Goal: Task Accomplishment & Management: Manage account settings

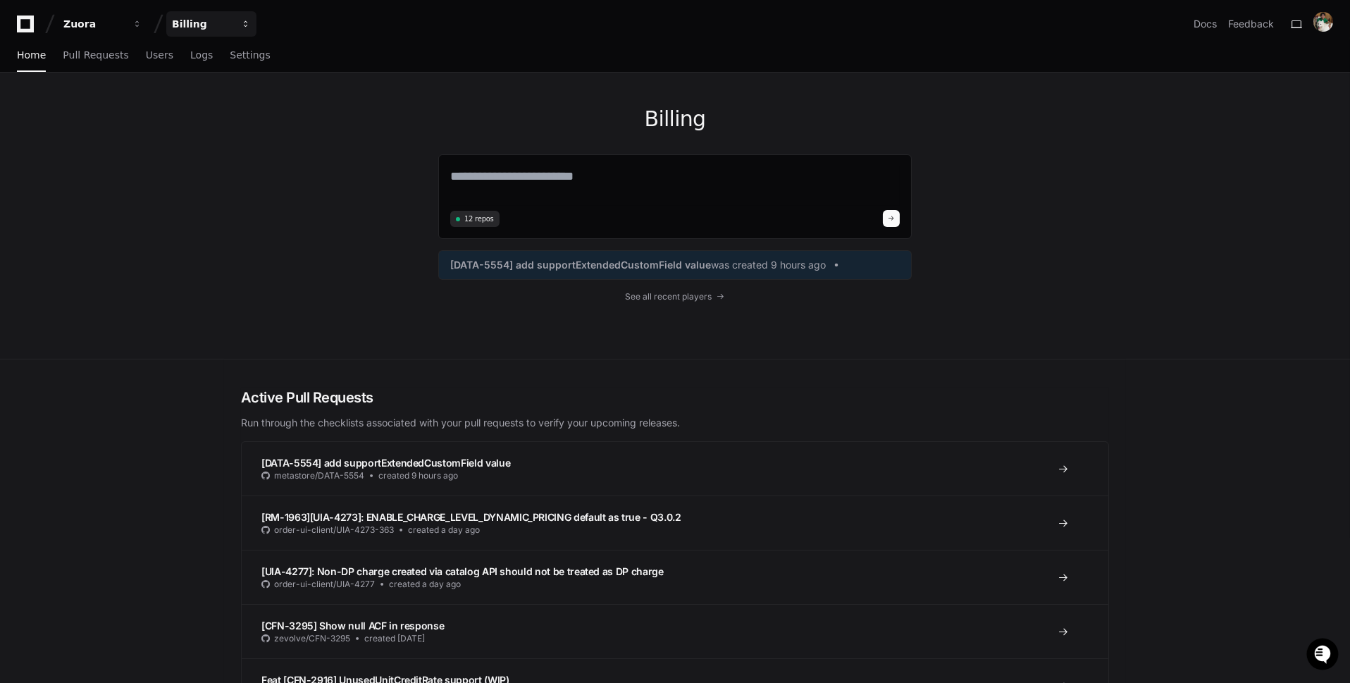
click at [124, 25] on div "Billing" at bounding box center [93, 24] width 61 height 14
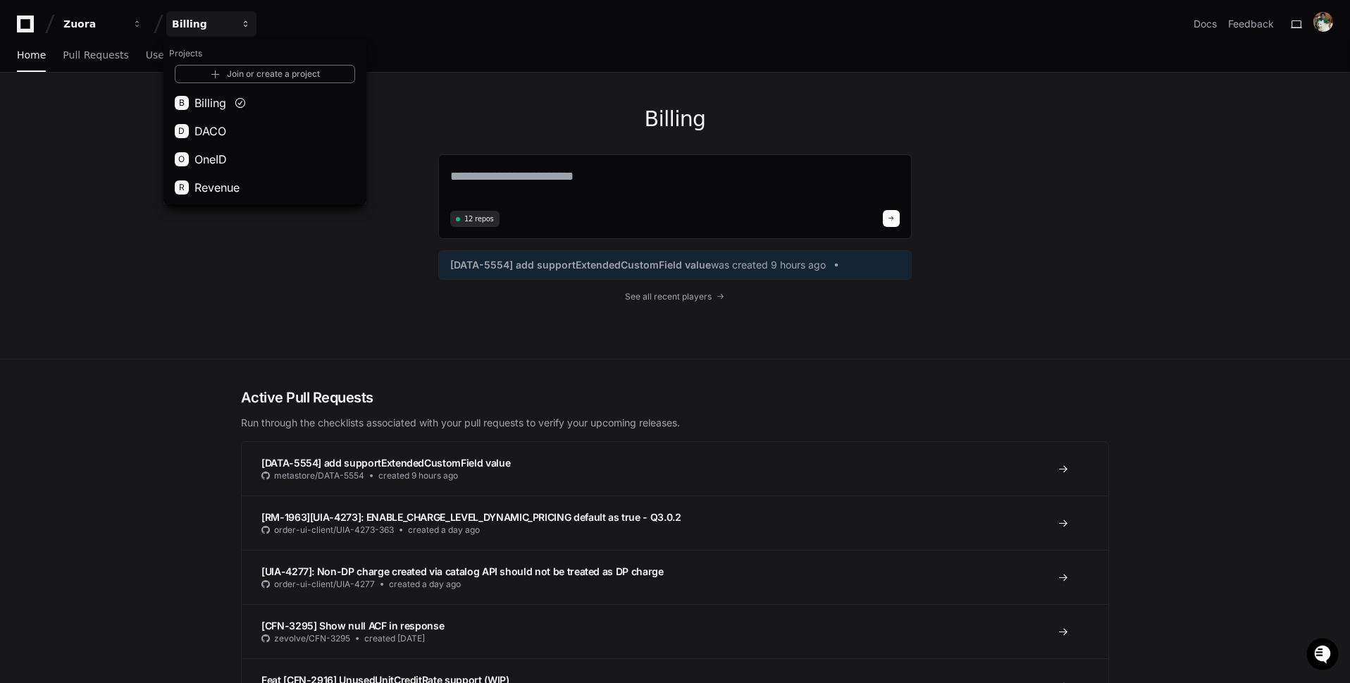
click at [208, 20] on div "Billing" at bounding box center [202, 24] width 61 height 14
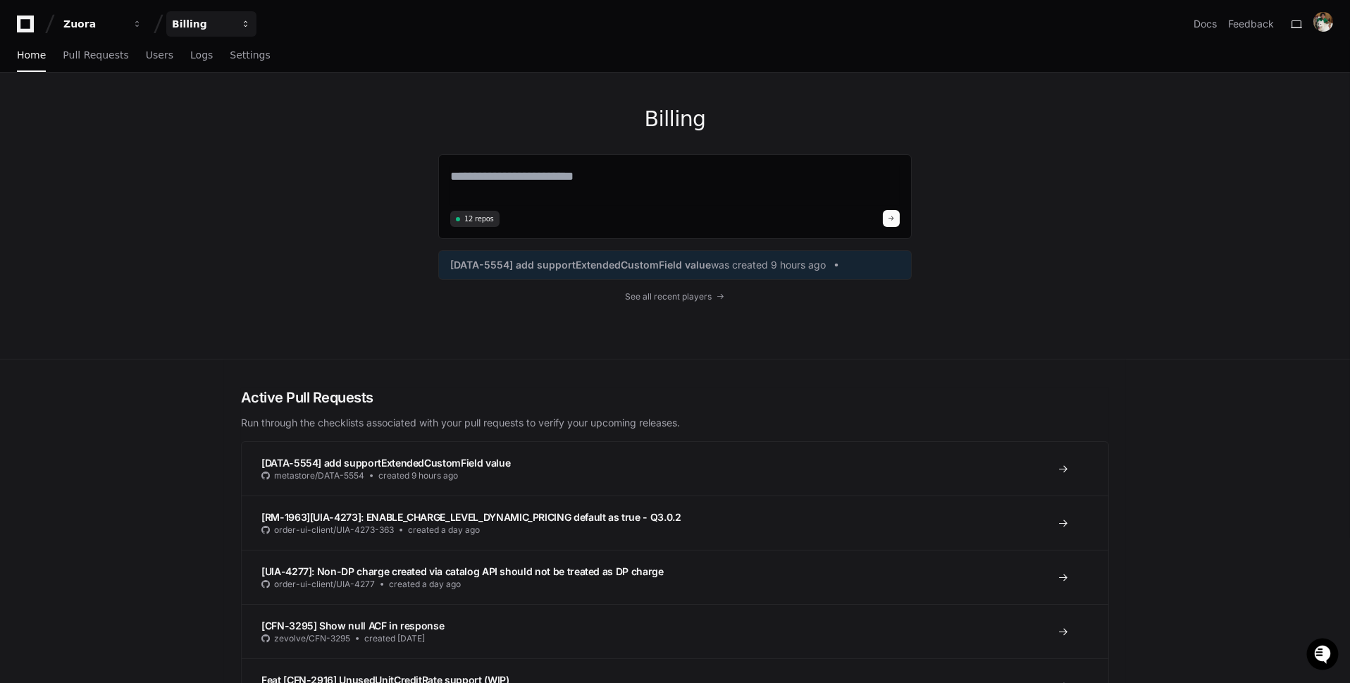
click at [124, 20] on div "Billing" at bounding box center [93, 24] width 61 height 14
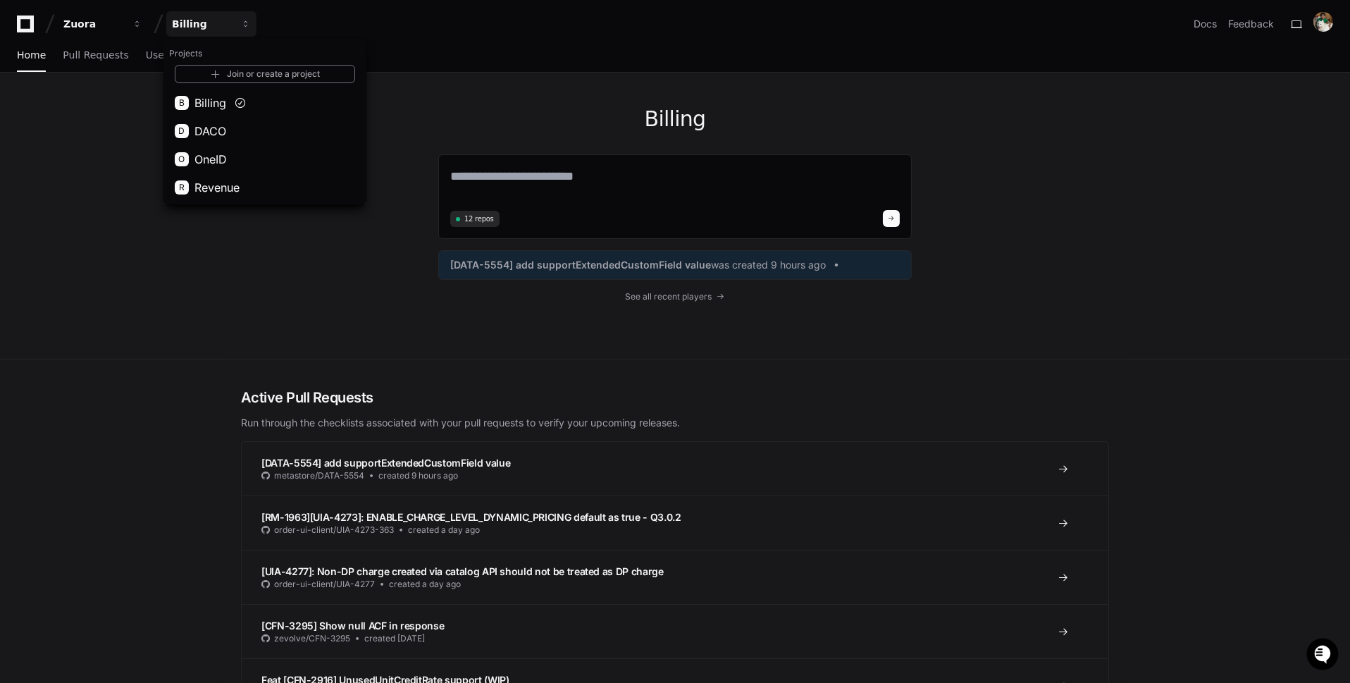
click at [470, 54] on div "Home Pull Requests Users Logs Settings" at bounding box center [675, 55] width 1316 height 32
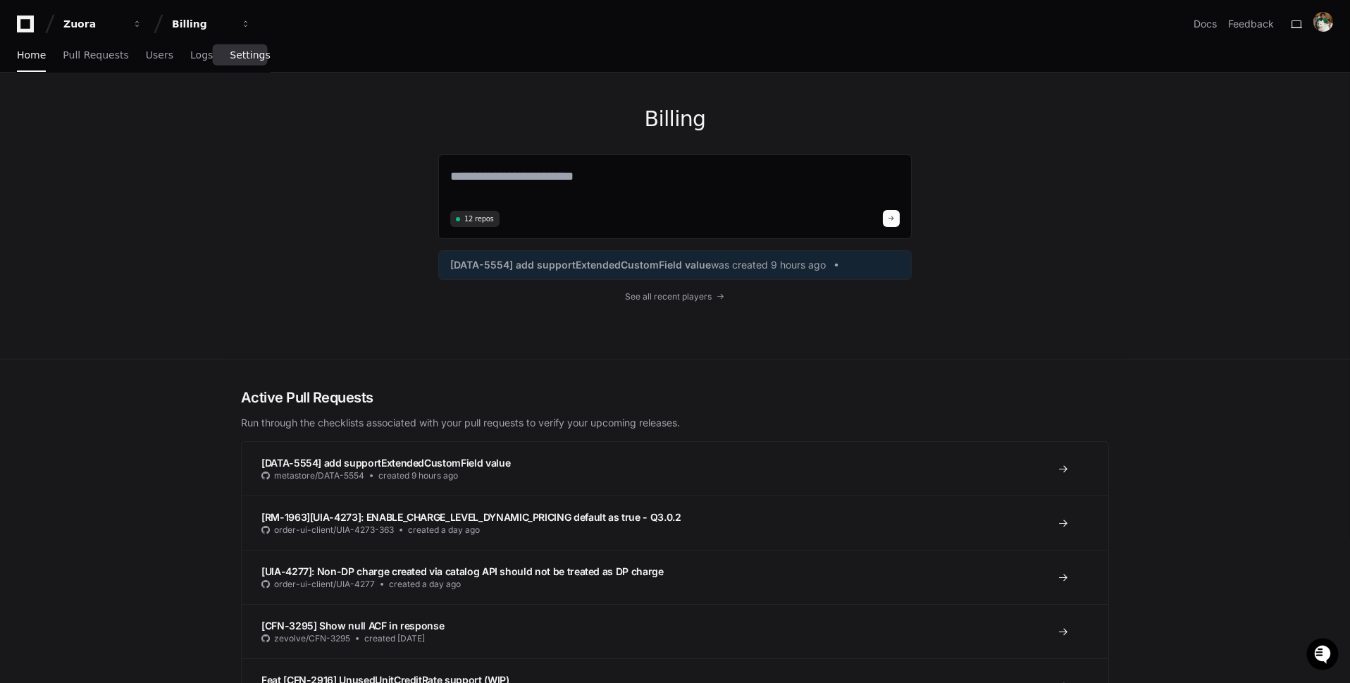
click at [255, 53] on span "Settings" at bounding box center [250, 55] width 40 height 8
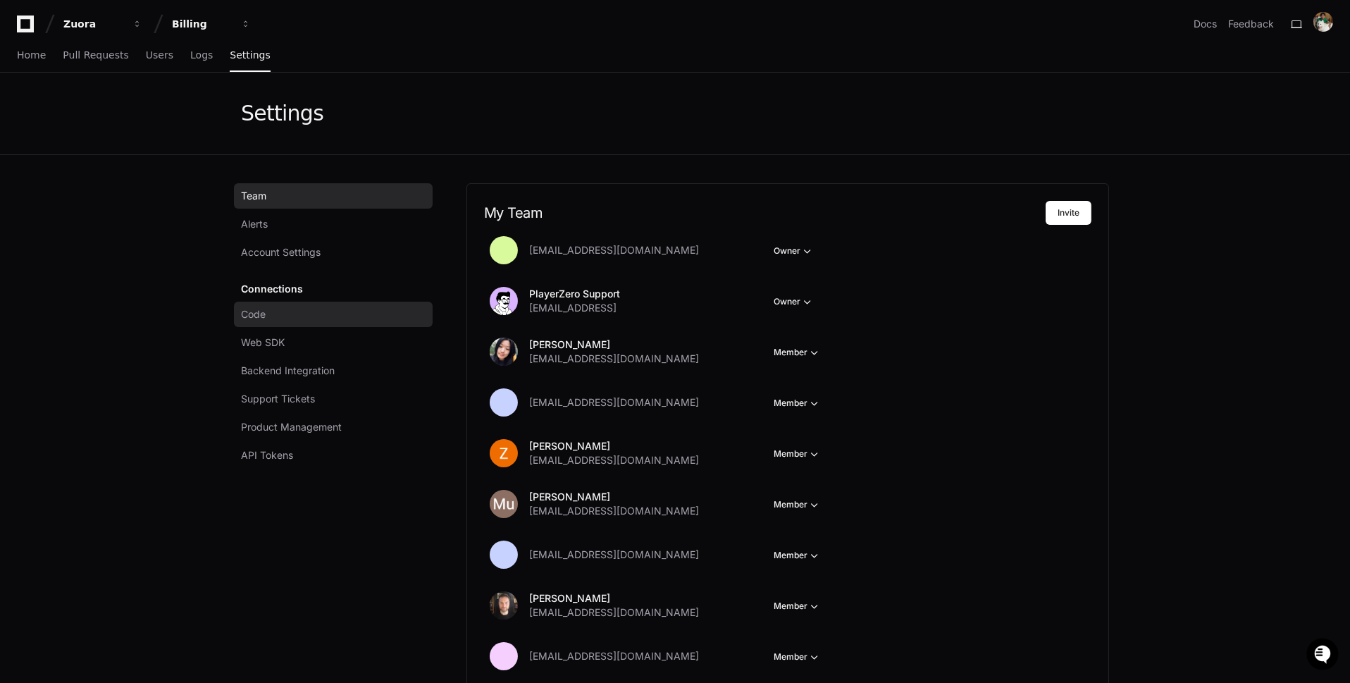
click at [376, 312] on link "Code" at bounding box center [333, 314] width 199 height 25
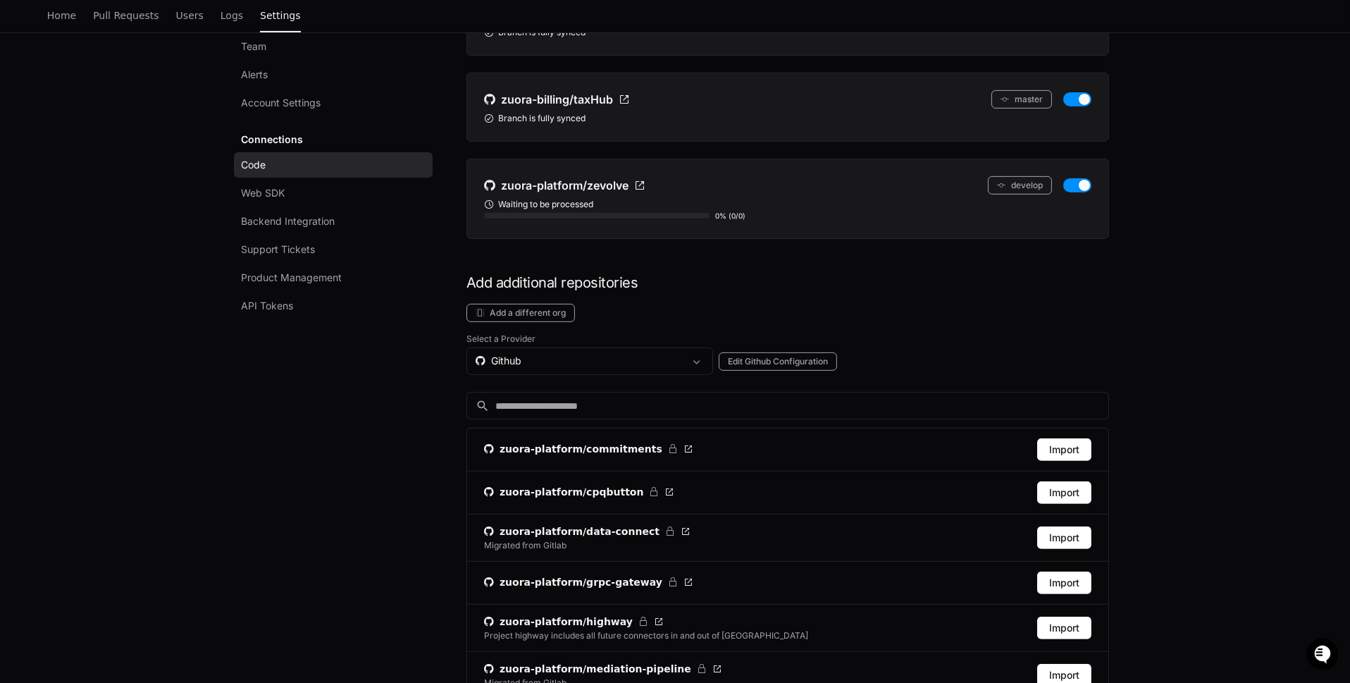
scroll to position [1096, 0]
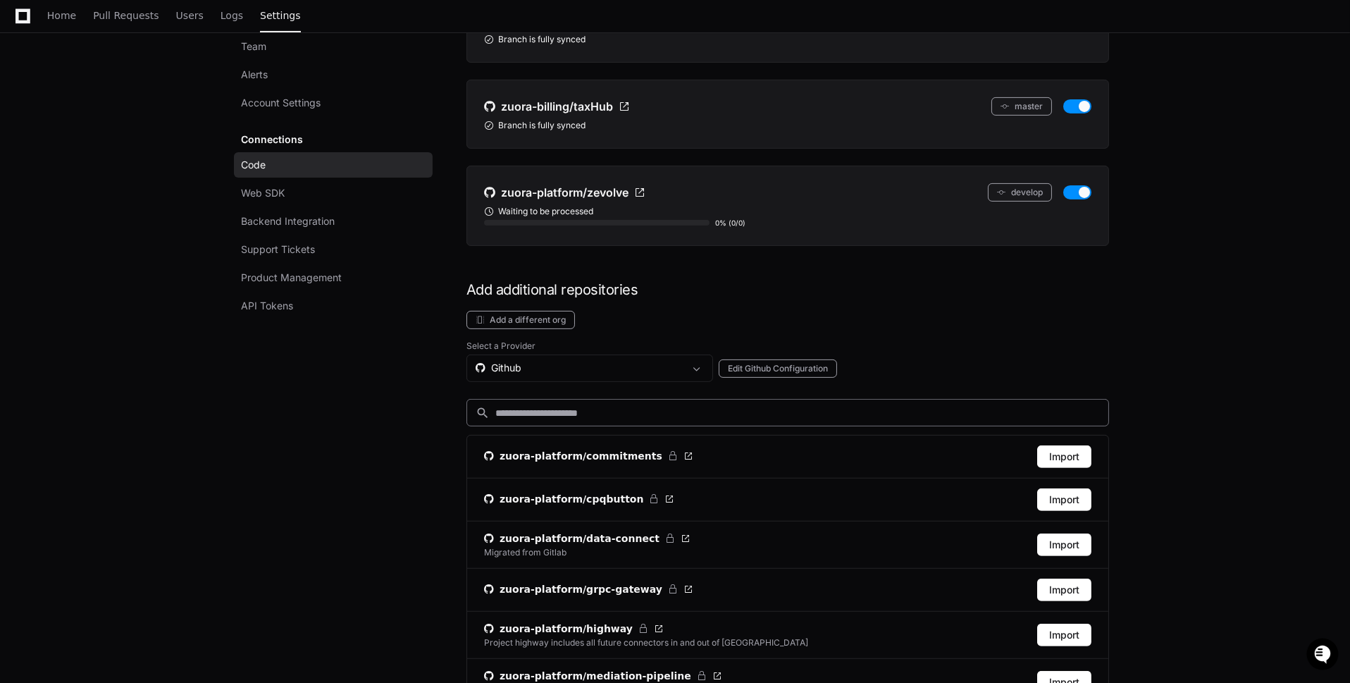
click at [872, 406] on input at bounding box center [797, 413] width 605 height 14
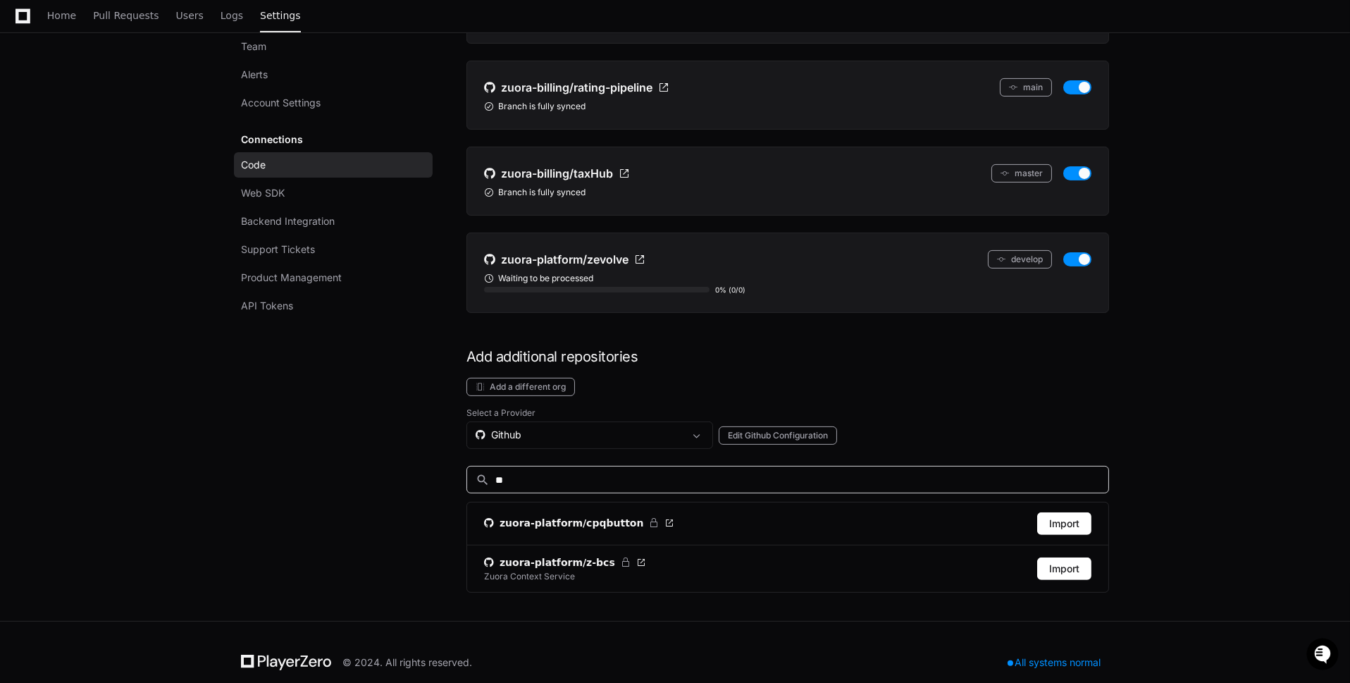
scroll to position [939, 0]
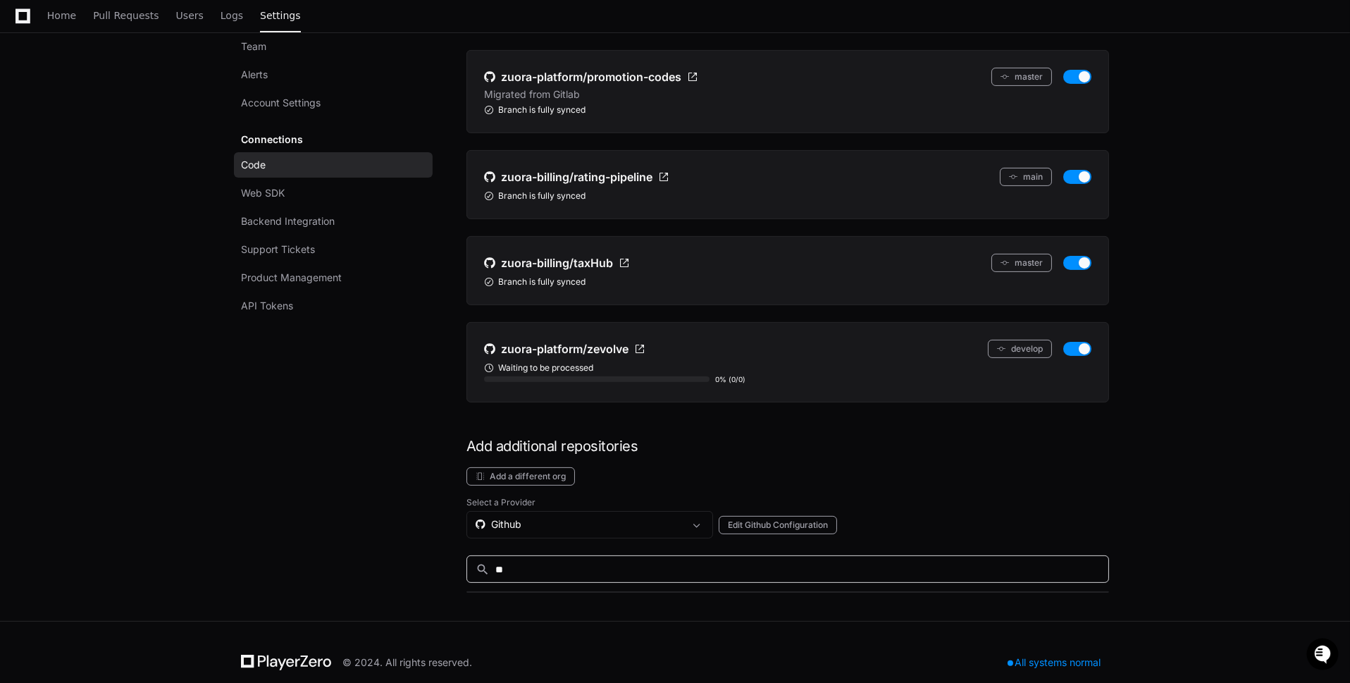
type input "*"
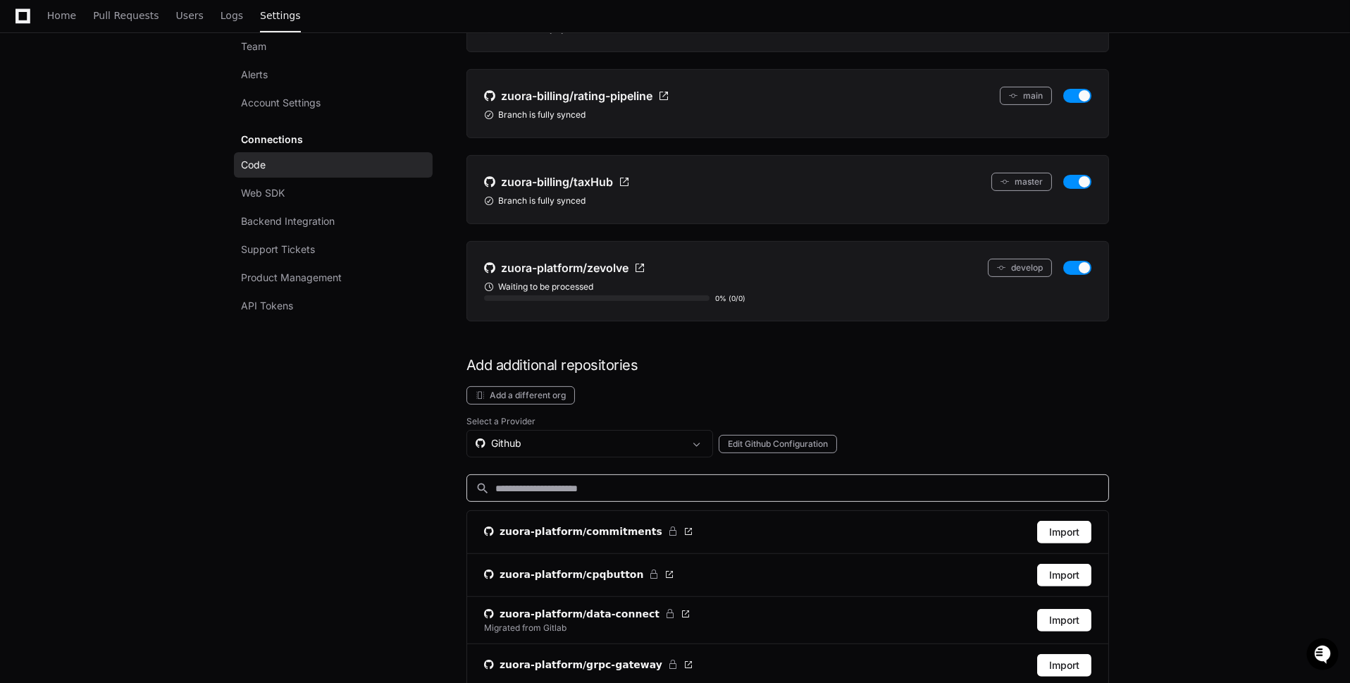
scroll to position [1024, 0]
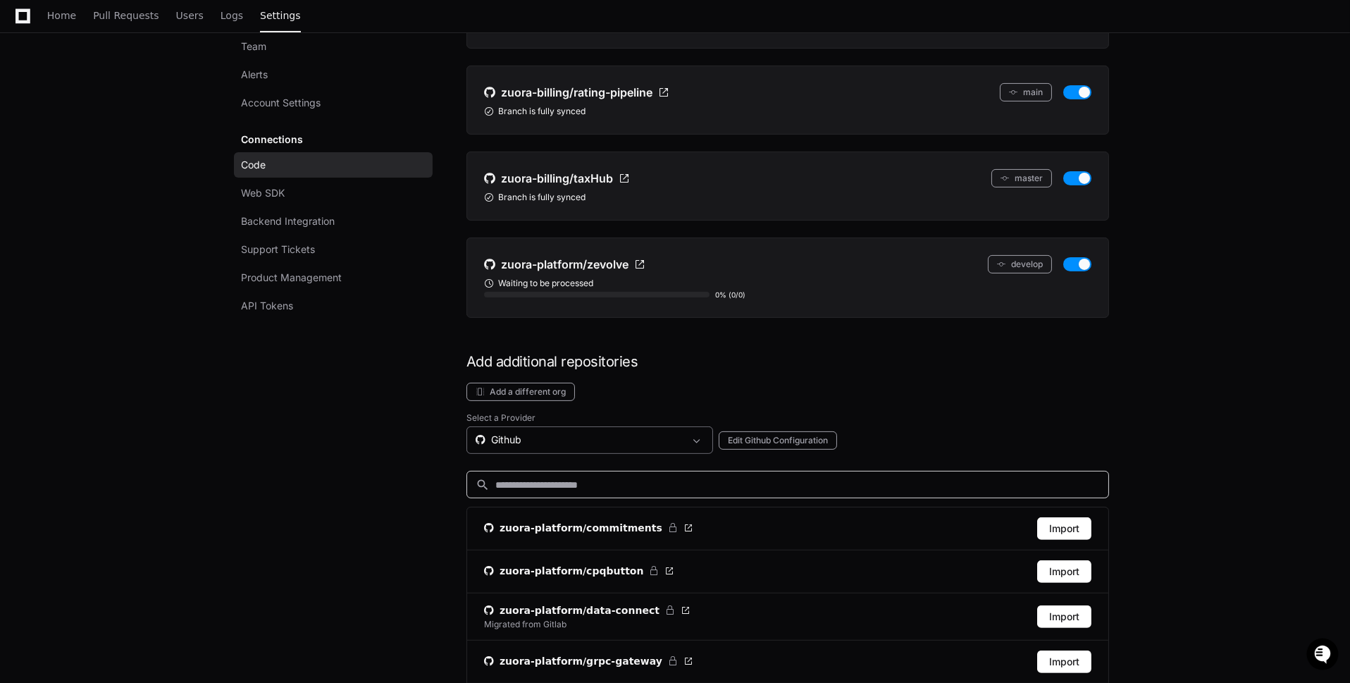
click at [667, 433] on div "Github" at bounding box center [580, 440] width 209 height 14
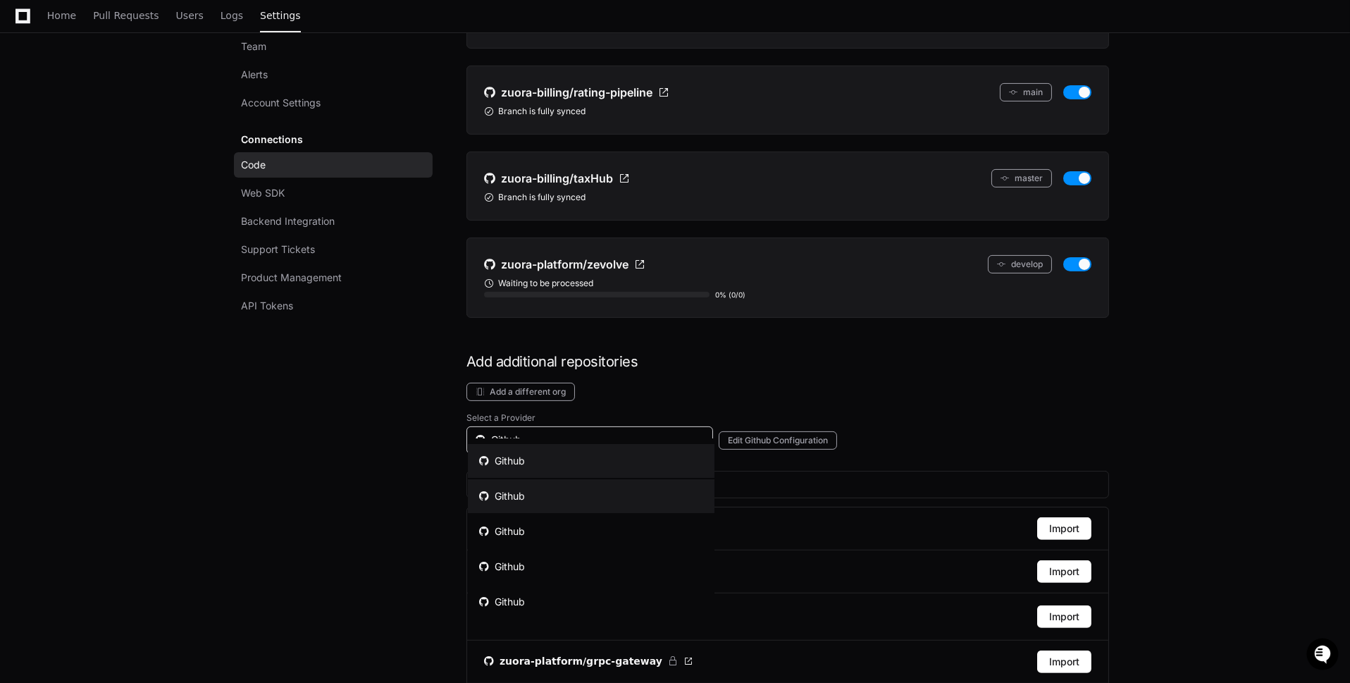
click at [663, 493] on mat-option "Github" at bounding box center [591, 496] width 247 height 34
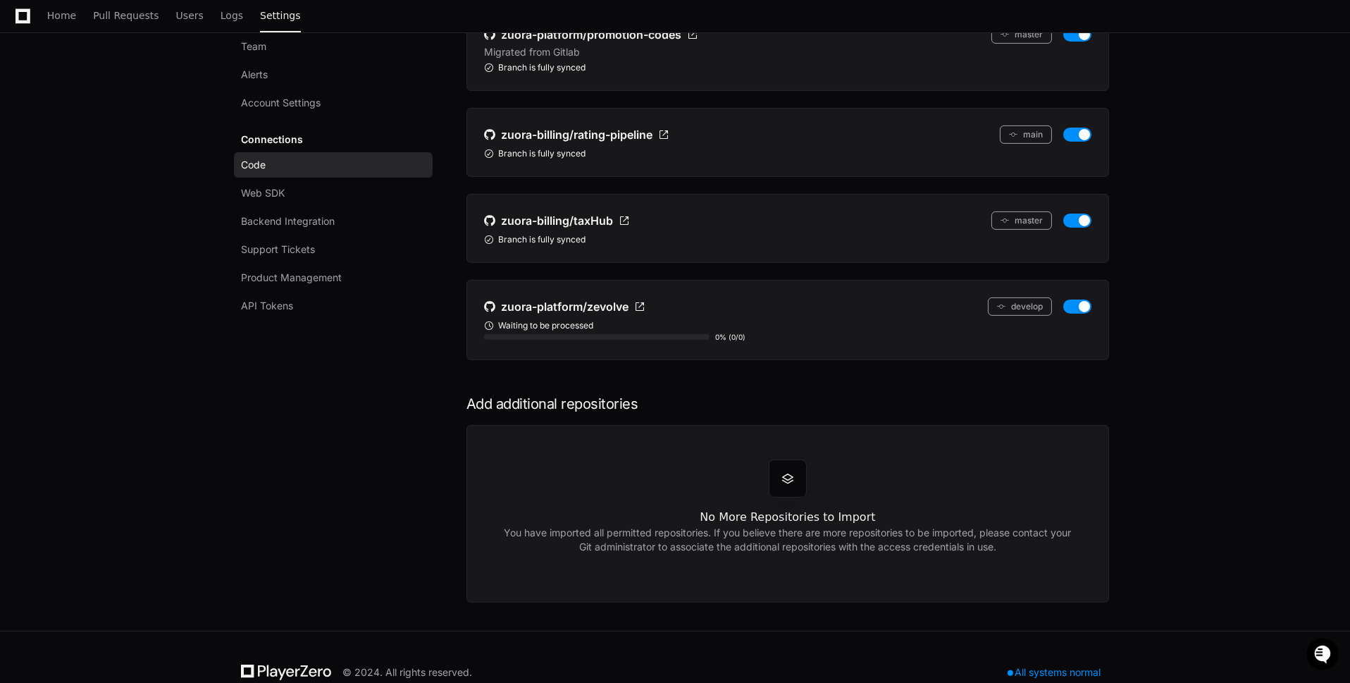
scroll to position [994, 0]
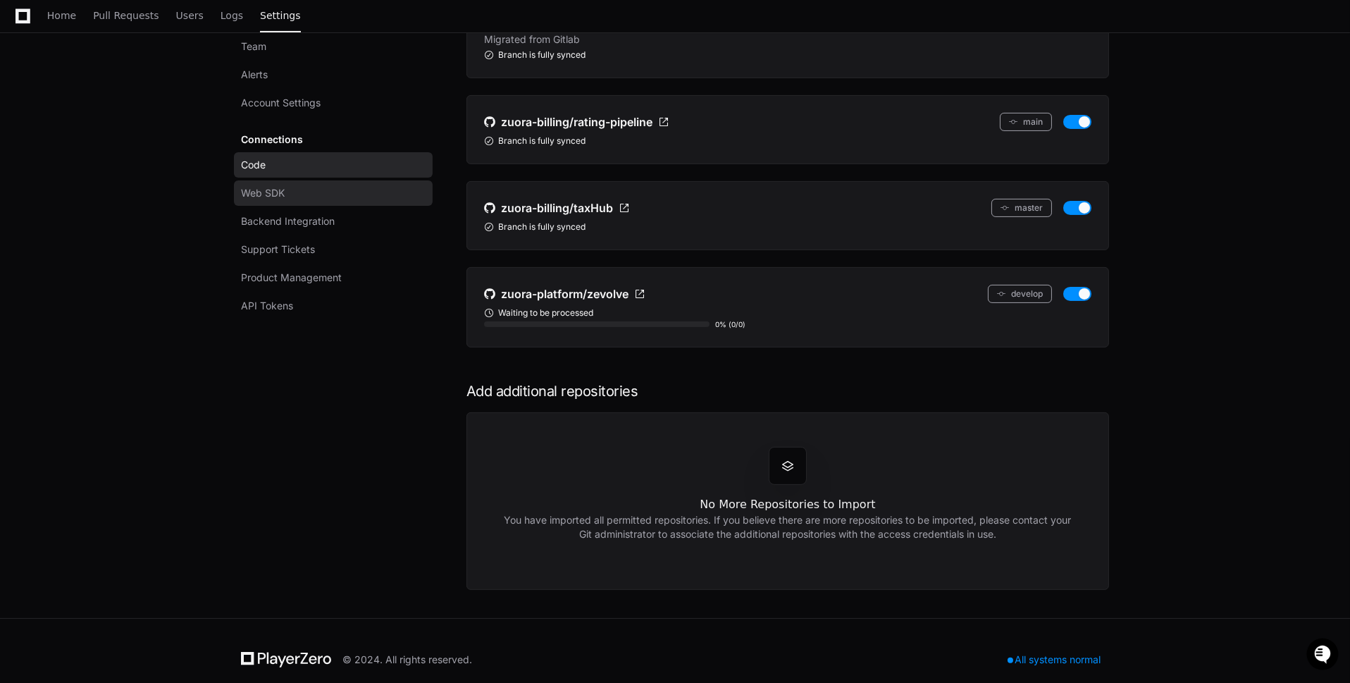
click at [299, 198] on link "Web SDK" at bounding box center [333, 192] width 199 height 25
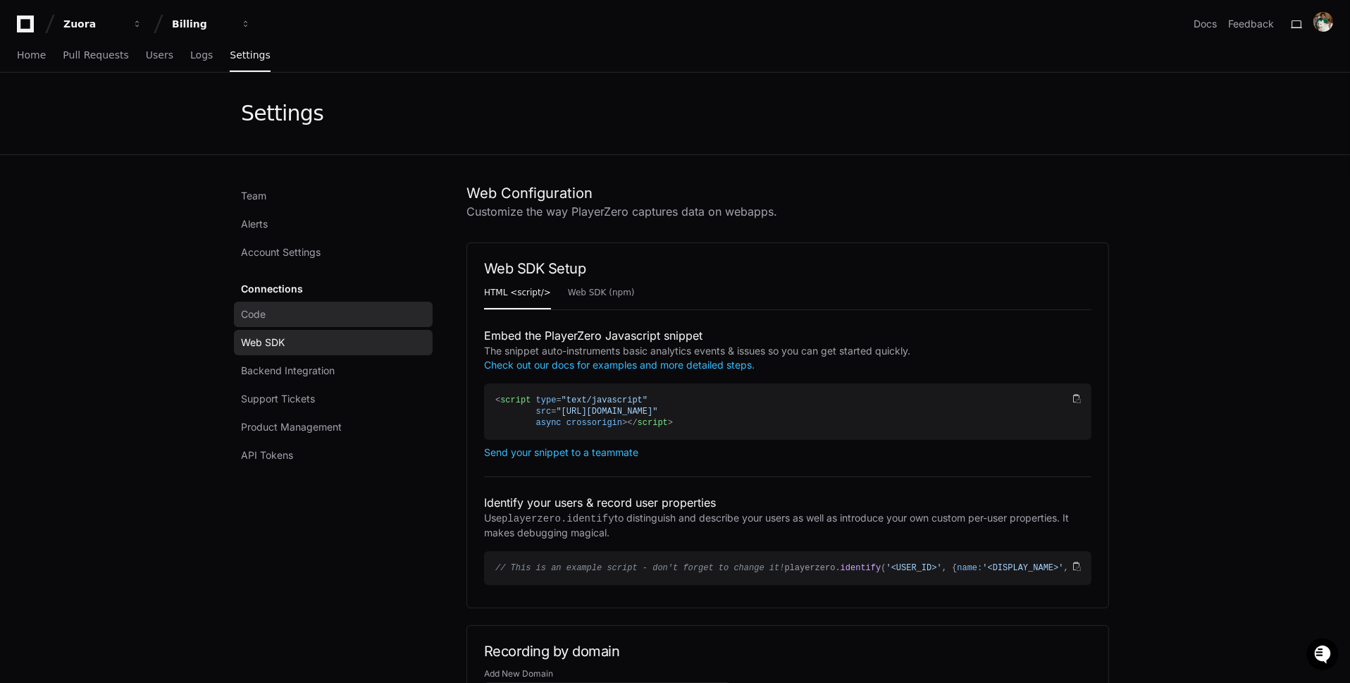
click at [304, 308] on link "Code" at bounding box center [333, 314] width 199 height 25
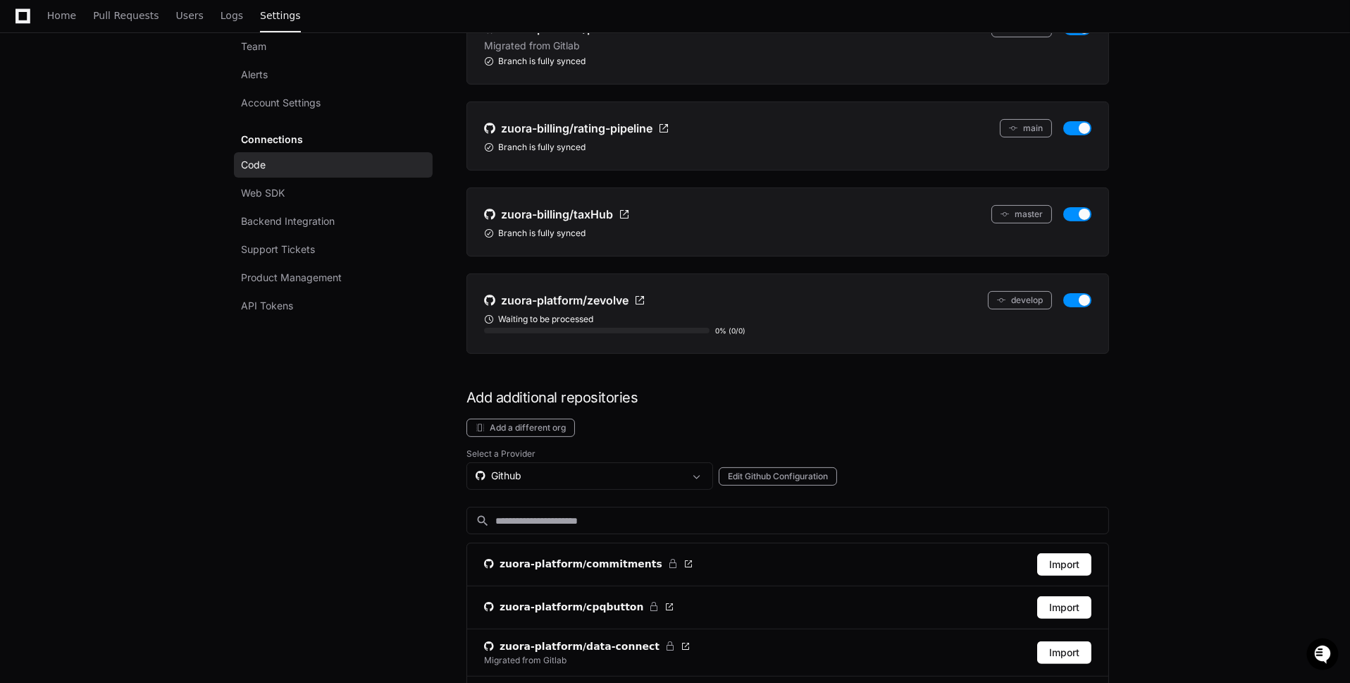
scroll to position [1003, 0]
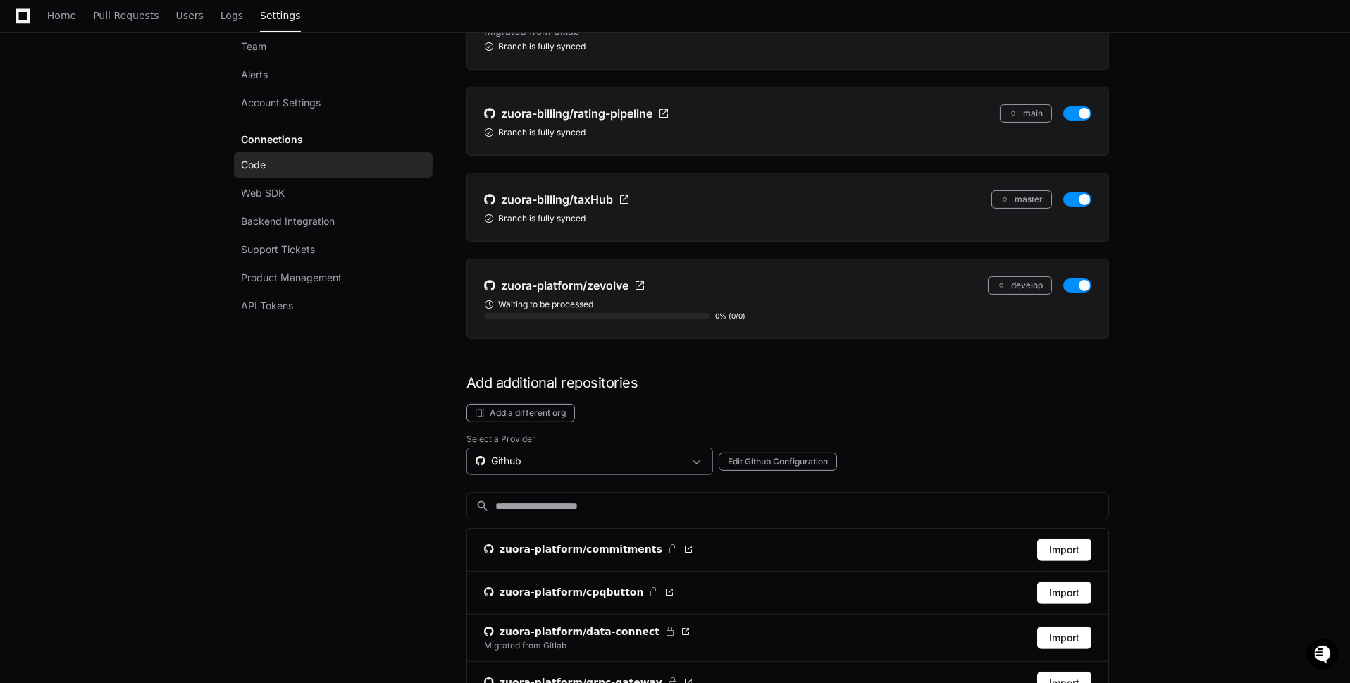
click at [673, 454] on div "Github" at bounding box center [580, 461] width 209 height 14
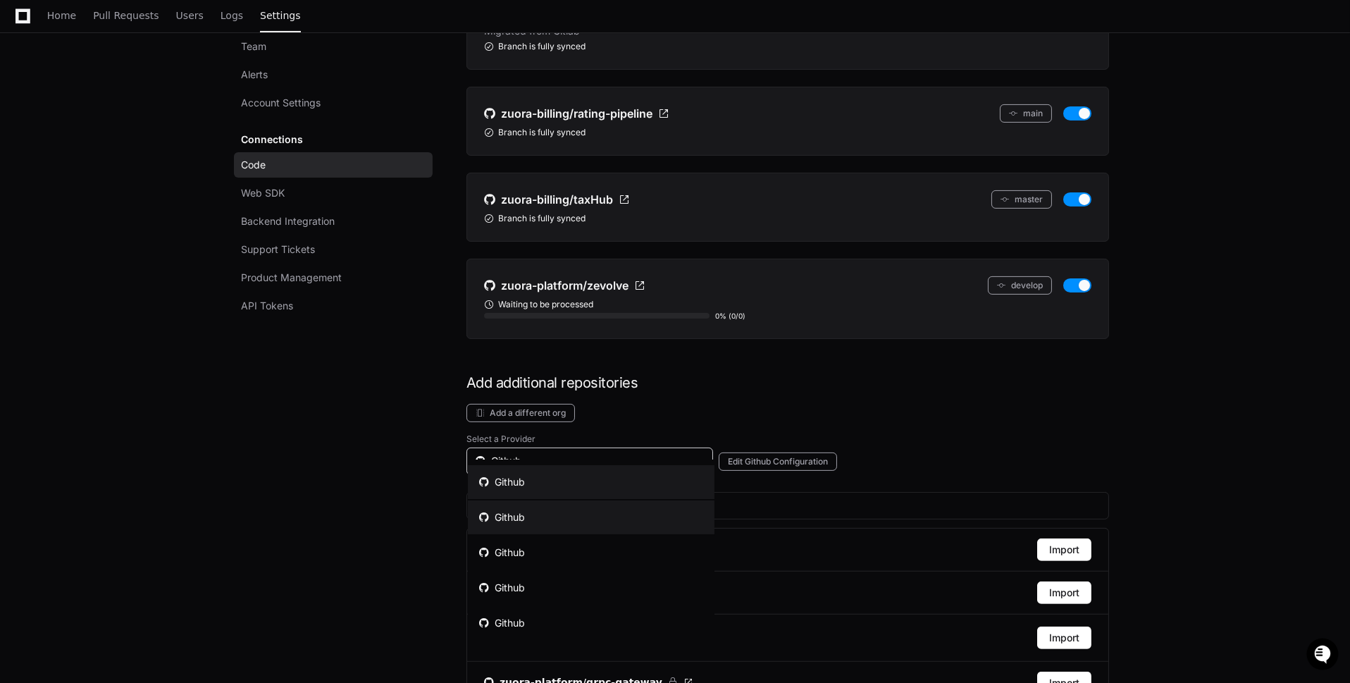
scroll to position [29, 0]
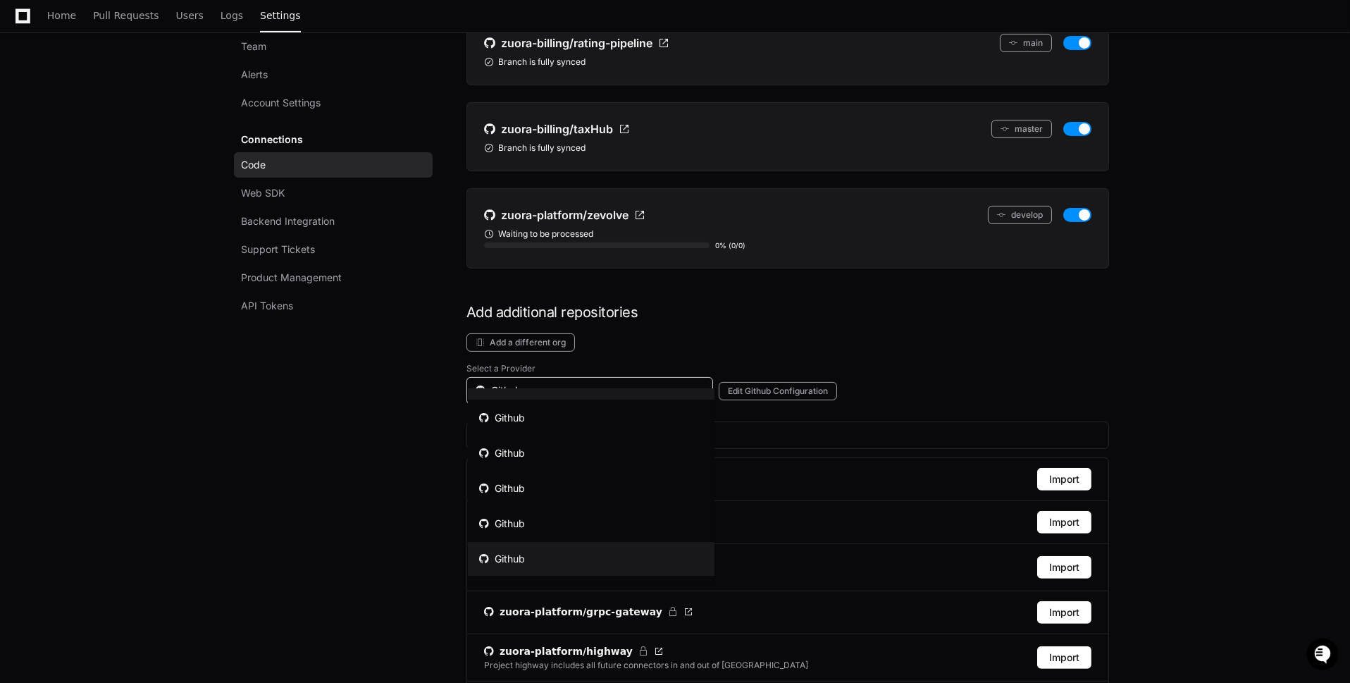
click at [648, 564] on mat-option "Github" at bounding box center [591, 559] width 247 height 34
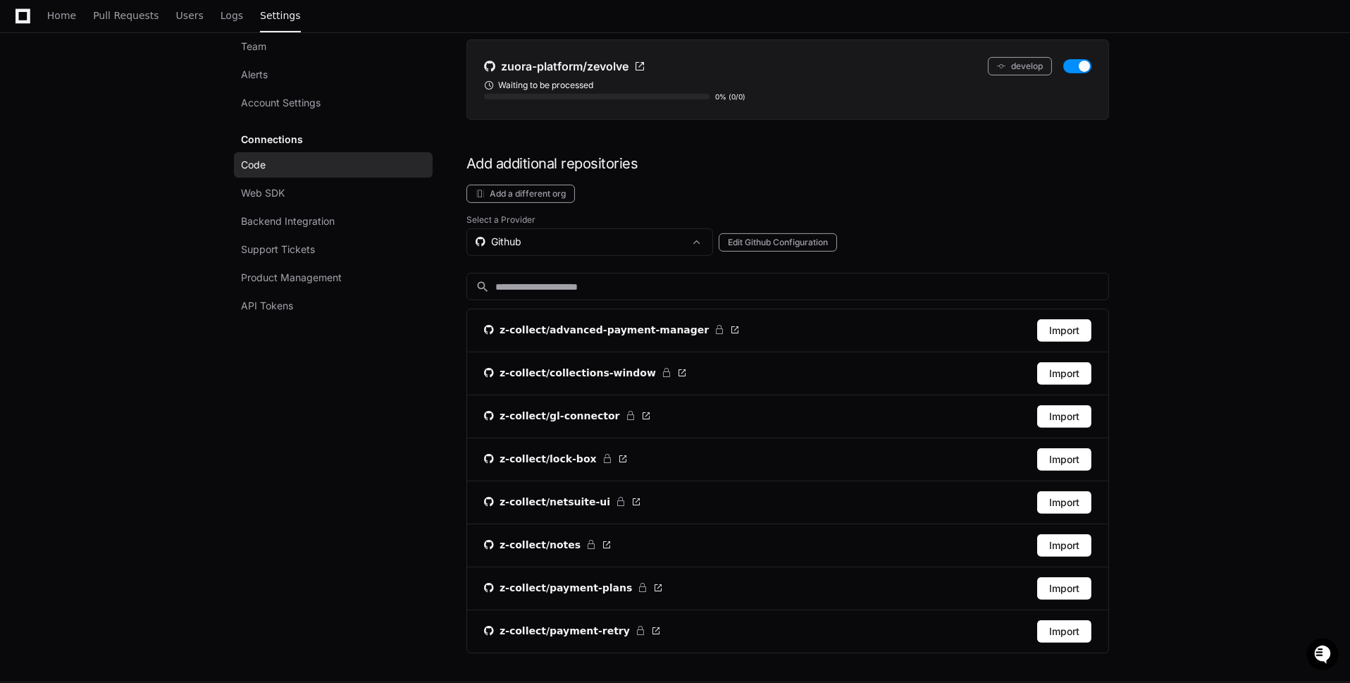
scroll to position [1235, 0]
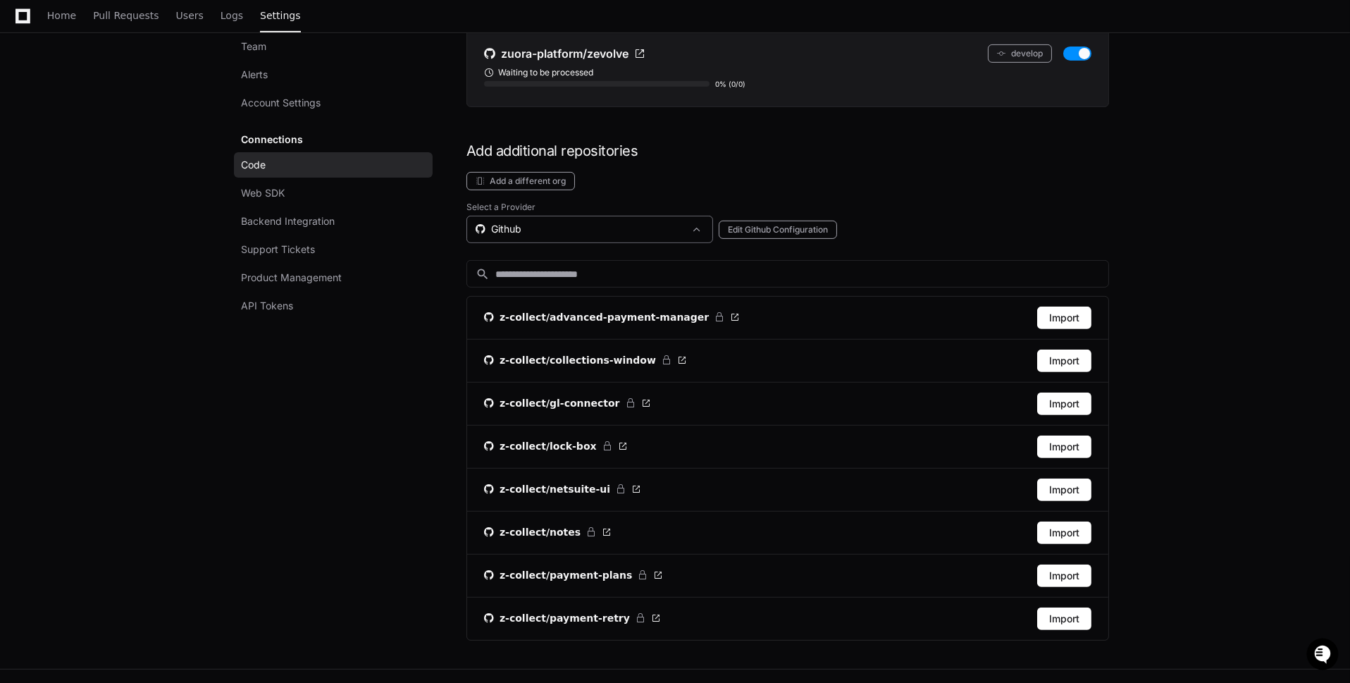
click at [573, 222] on div "Github" at bounding box center [580, 229] width 209 height 14
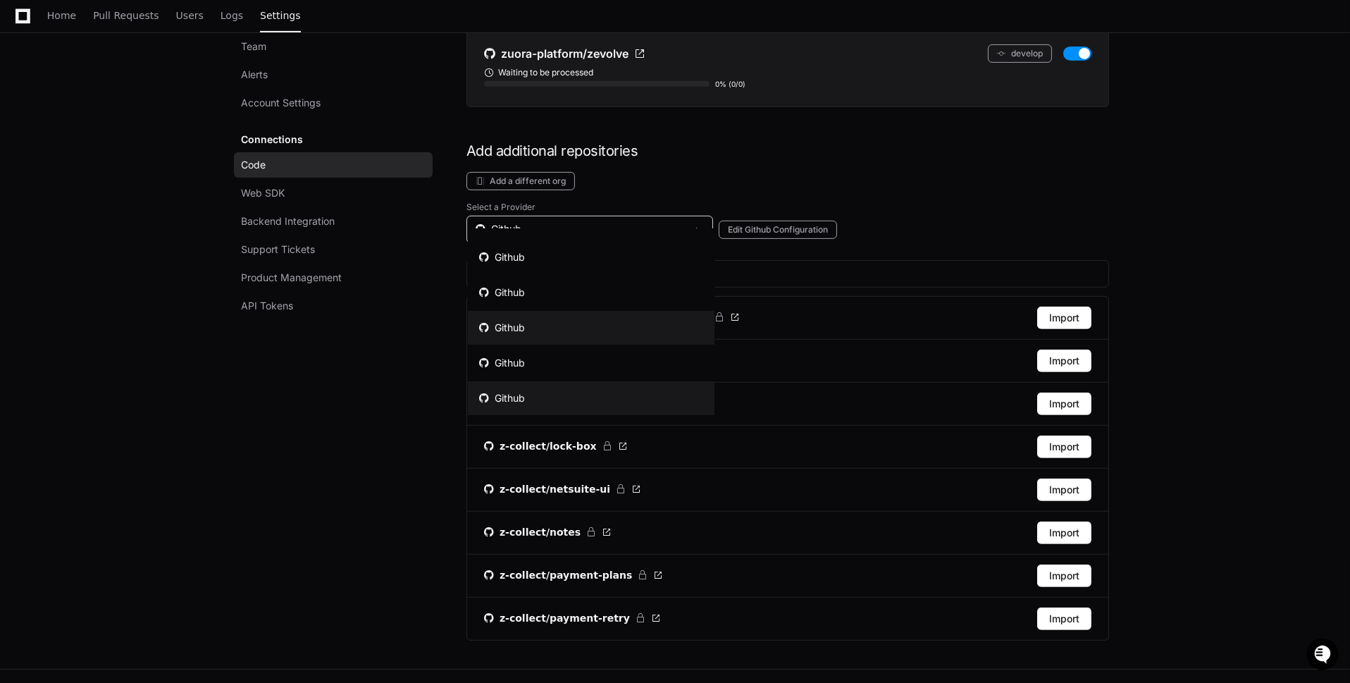
scroll to position [26, 0]
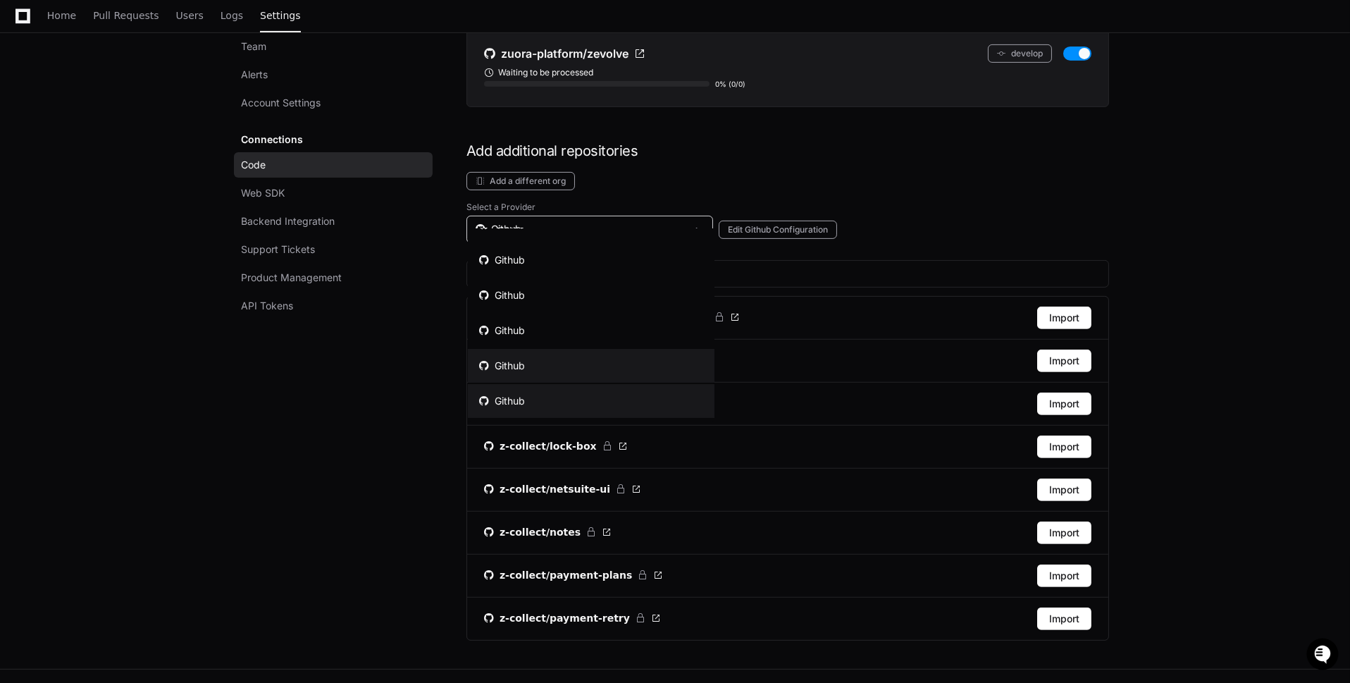
click at [571, 363] on mat-option "Github" at bounding box center [591, 366] width 247 height 34
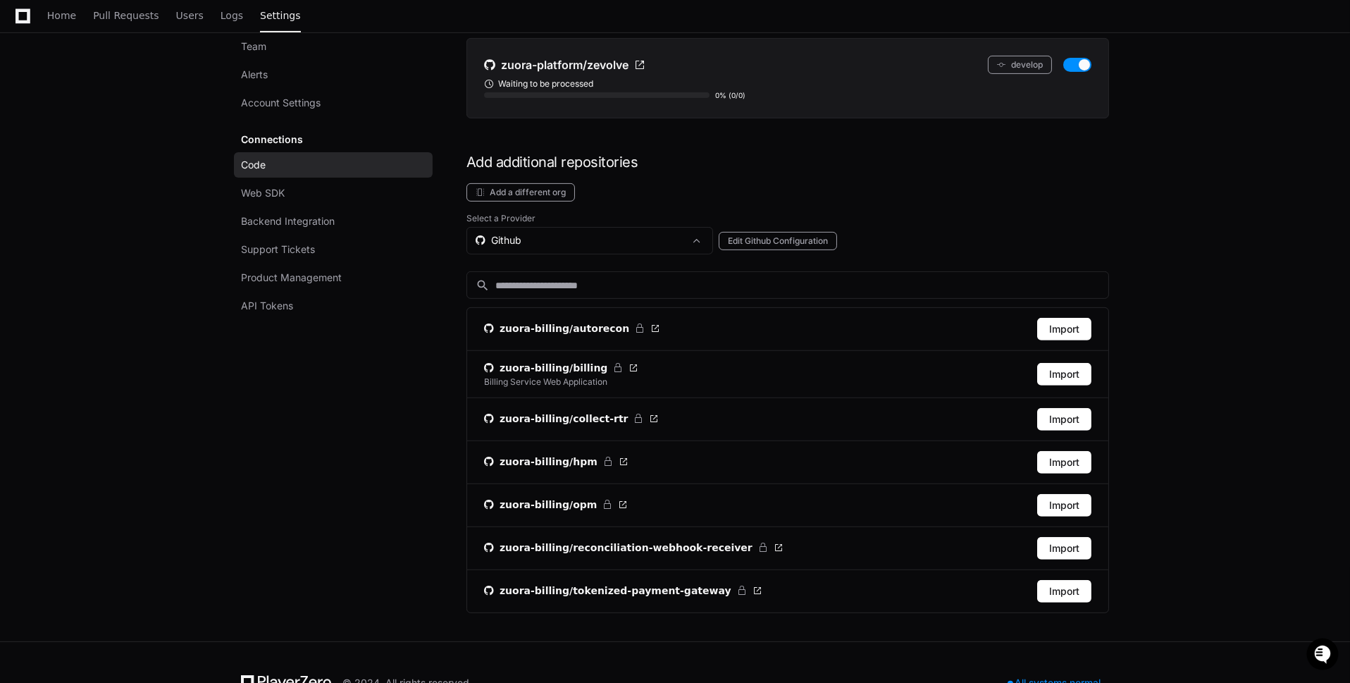
scroll to position [1242, 0]
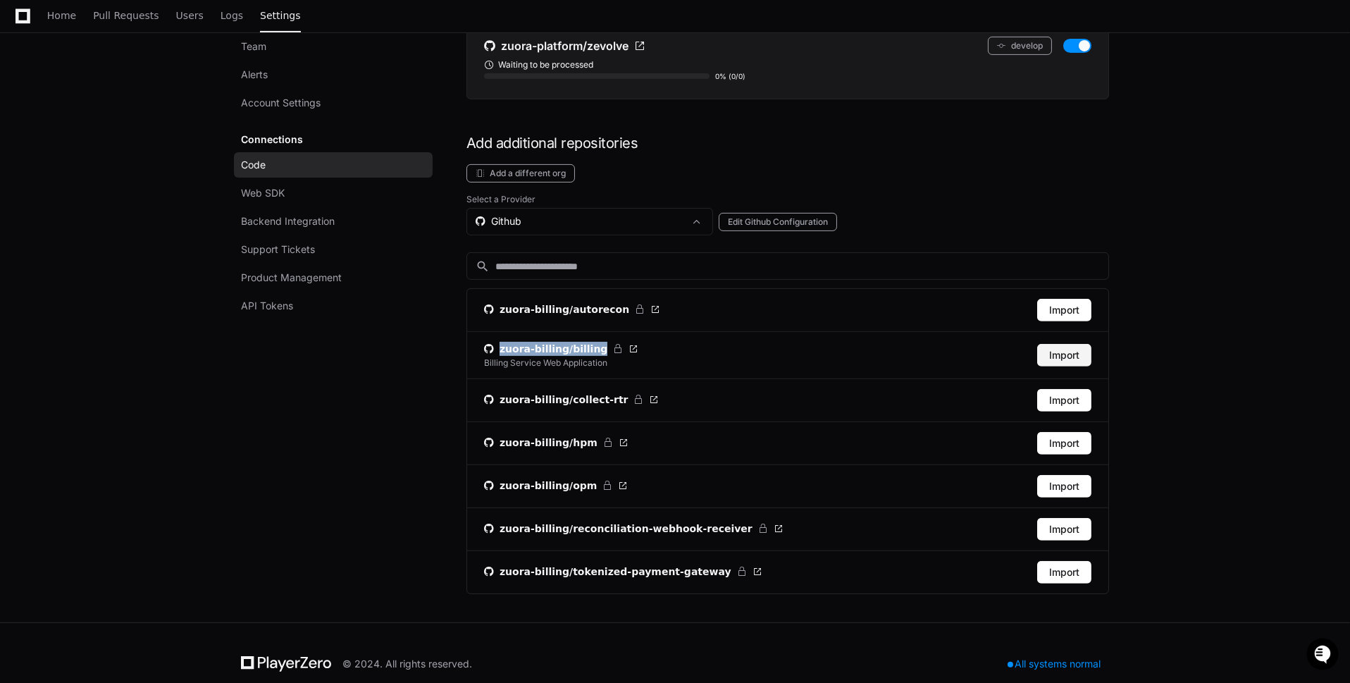
click at [1073, 344] on button "Import" at bounding box center [1064, 355] width 54 height 23
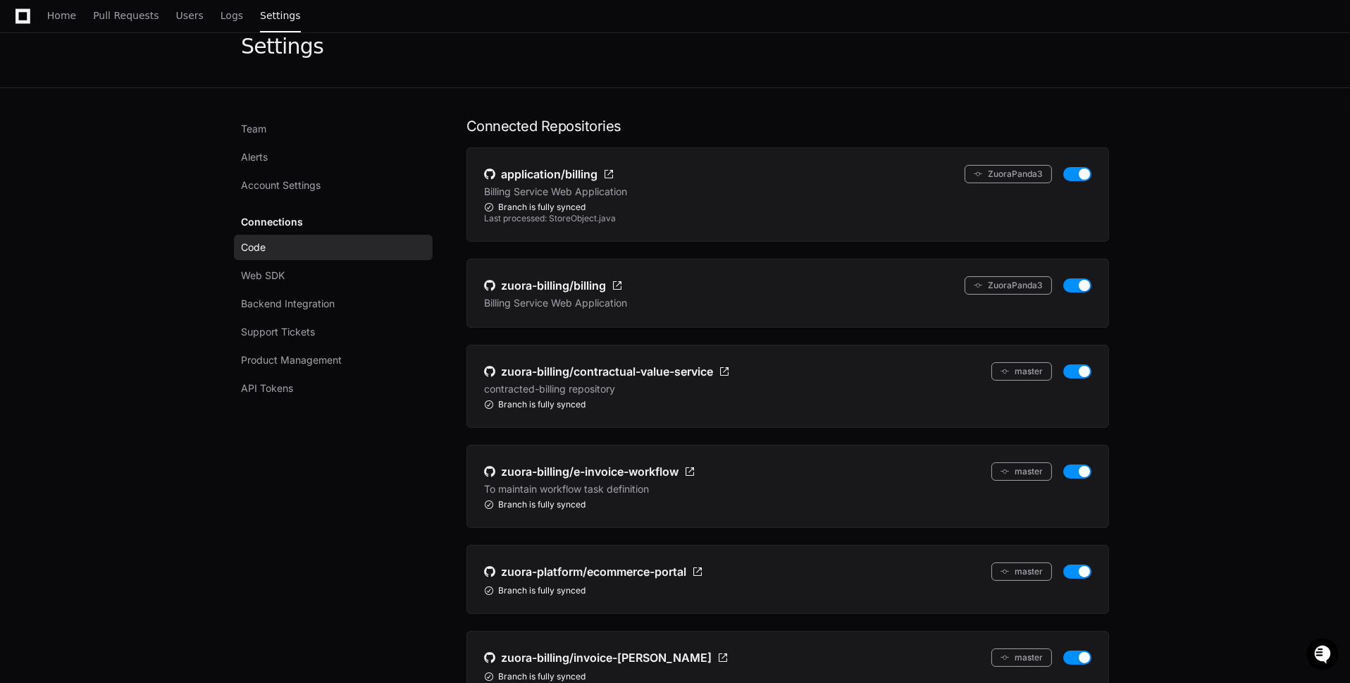
scroll to position [0, 0]
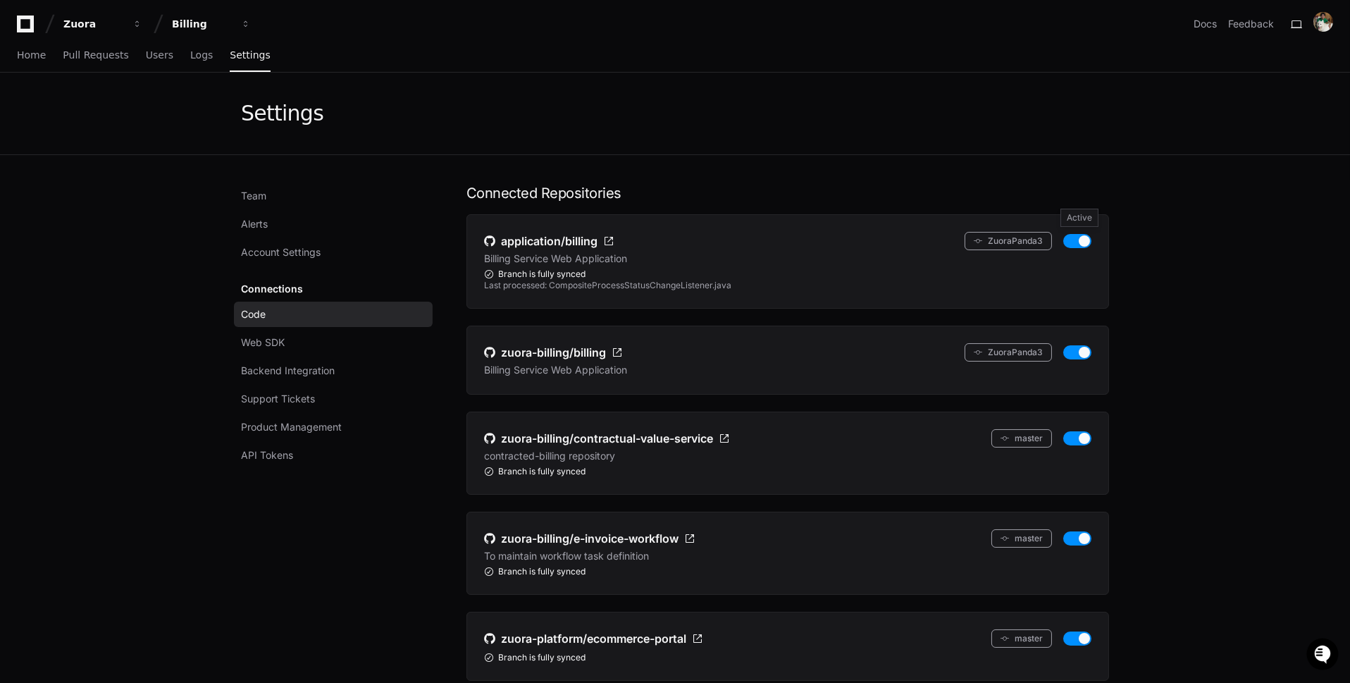
click at [1084, 240] on button "button" at bounding box center [1077, 241] width 28 height 14
